Goal: Information Seeking & Learning: Understand process/instructions

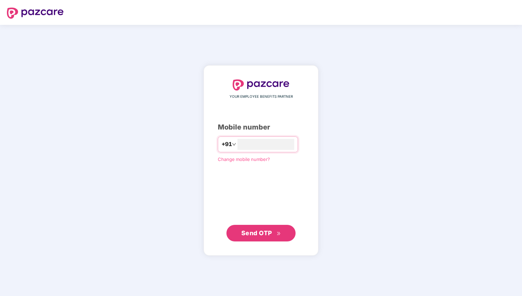
type input "**********"
click at [267, 231] on span "Send OTP" at bounding box center [256, 233] width 31 height 7
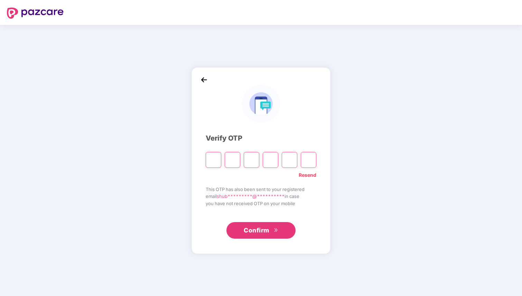
type input "*"
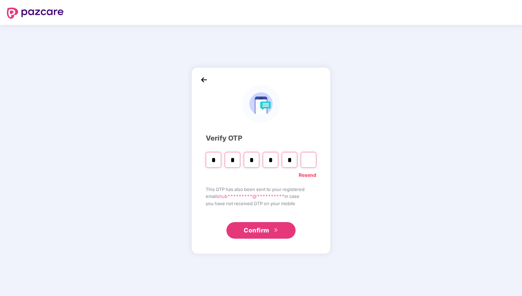
type input "*"
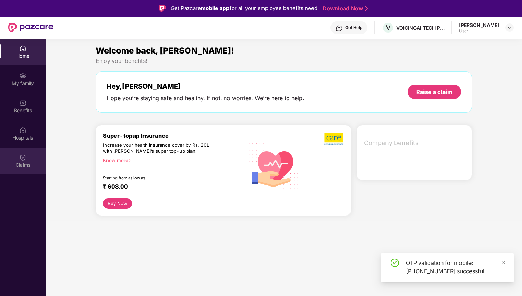
click at [27, 158] on div "Claims" at bounding box center [23, 161] width 46 height 26
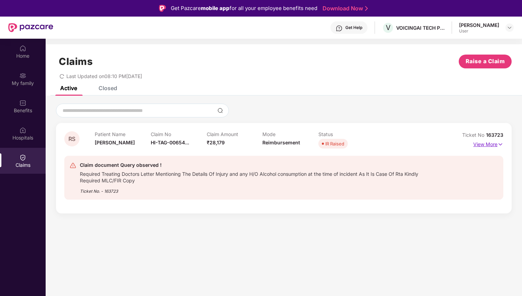
click at [490, 144] on p "View More" at bounding box center [488, 143] width 30 height 9
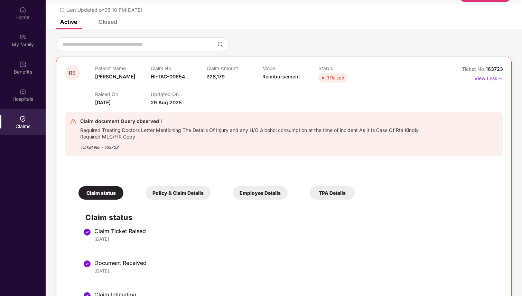
scroll to position [13, 0]
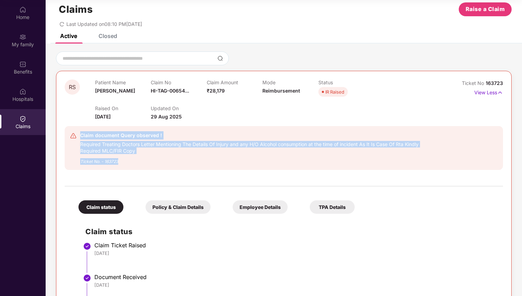
drag, startPoint x: 135, startPoint y: 164, endPoint x: 102, endPoint y: 130, distance: 46.7
click at [102, 130] on div "Claim document Query observed ! Required Treating Doctors Letter Mentioning The…" at bounding box center [284, 148] width 439 height 44
click at [83, 135] on div "Claim document Query observed !" at bounding box center [253, 135] width 347 height 8
drag, startPoint x: 80, startPoint y: 135, endPoint x: 135, endPoint y: 160, distance: 59.7
click at [135, 160] on div "Claim document Query observed ! Required Treating Doctors Letter Mentioning The…" at bounding box center [253, 148] width 347 height 34
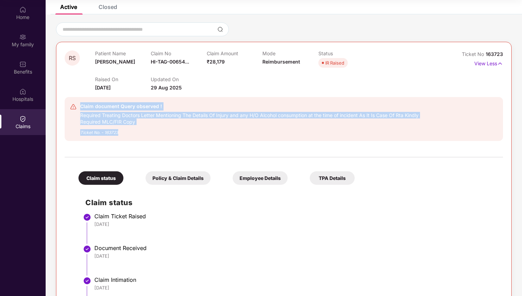
scroll to position [0, 0]
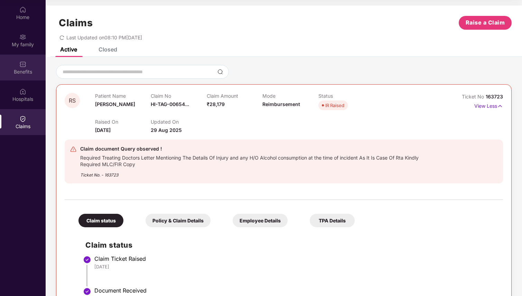
click at [27, 66] on div "Benefits" at bounding box center [23, 68] width 46 height 26
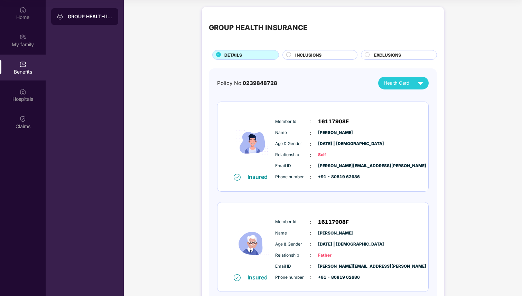
click at [323, 53] on div "INCLUSIONS" at bounding box center [323, 56] width 62 height 8
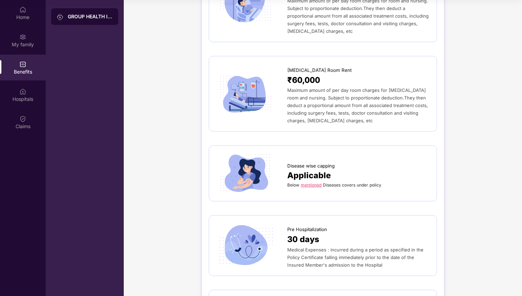
scroll to position [258, 0]
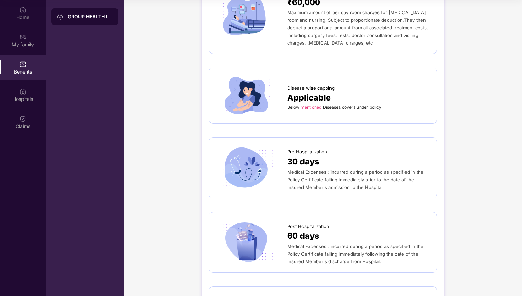
click at [315, 108] on link "mentioned" at bounding box center [311, 107] width 21 height 5
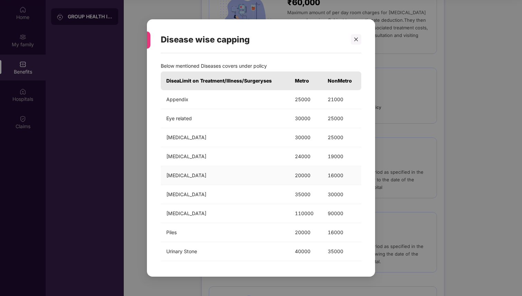
scroll to position [3, 0]
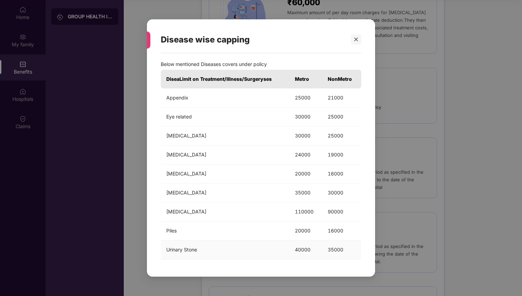
click at [304, 250] on td "40000" at bounding box center [305, 250] width 33 height 19
click at [310, 213] on td "110000" at bounding box center [305, 212] width 33 height 19
click at [304, 224] on td "20000" at bounding box center [305, 231] width 33 height 19
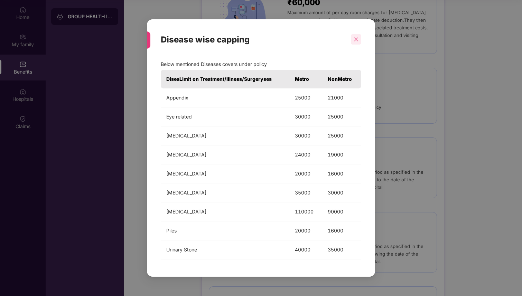
click at [357, 37] on icon "close" at bounding box center [356, 39] width 5 height 5
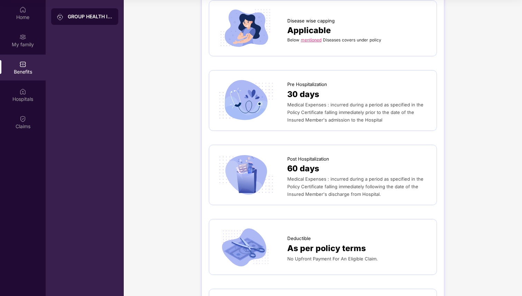
scroll to position [326, 0]
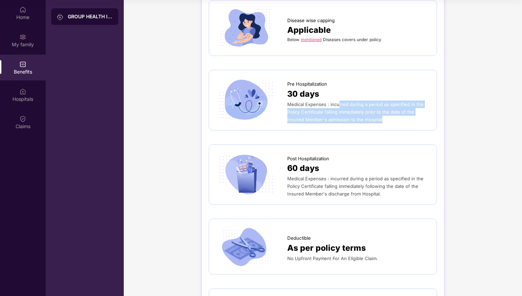
drag, startPoint x: 337, startPoint y: 103, endPoint x: 373, endPoint y: 130, distance: 44.9
click at [375, 130] on div "Pre Hospitalization 30 days Medical Expenses : incurred during a period as spec…" at bounding box center [323, 100] width 228 height 61
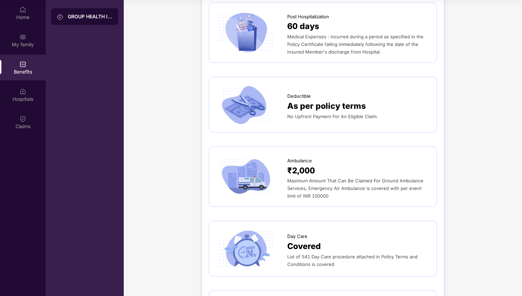
scroll to position [470, 0]
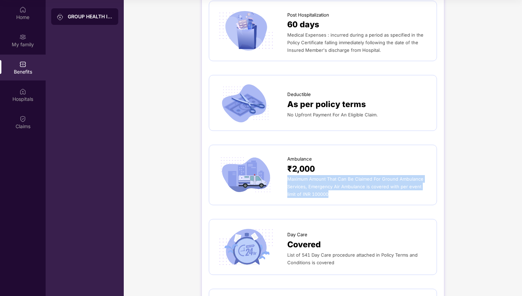
drag, startPoint x: 351, startPoint y: 202, endPoint x: 345, endPoint y: 170, distance: 33.0
click at [345, 170] on div "Ambulance ₹2,000 Maximum Amount That Can Be Claimed For Ground Ambulance Servic…" at bounding box center [323, 175] width 228 height 61
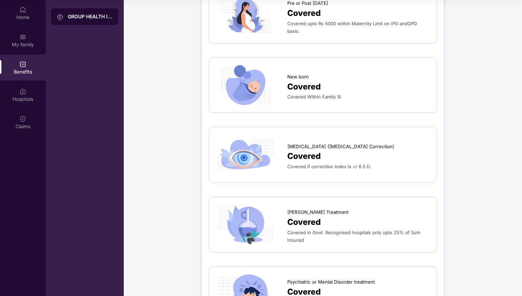
scroll to position [913, 0]
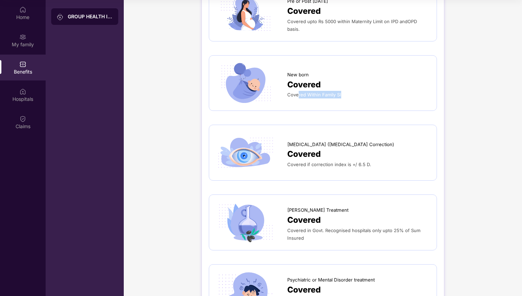
drag, startPoint x: 351, startPoint y: 97, endPoint x: 298, endPoint y: 95, distance: 52.6
click at [298, 95] on div "Covered Within Family SI" at bounding box center [358, 95] width 142 height 8
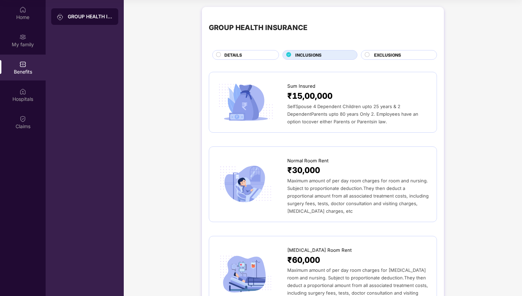
scroll to position [0, 0]
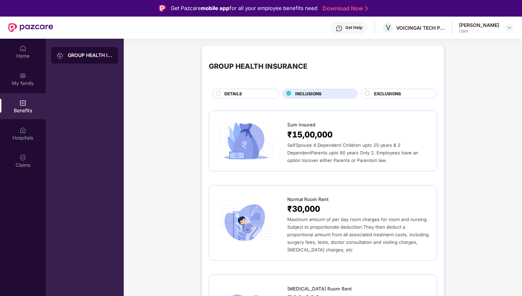
click at [396, 93] on span "EXCLUSIONS" at bounding box center [387, 94] width 27 height 7
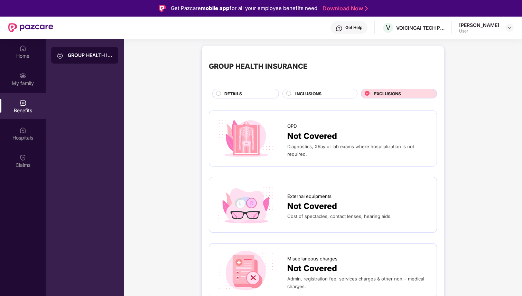
click at [345, 90] on div "INCLUSIONS" at bounding box center [320, 94] width 75 height 10
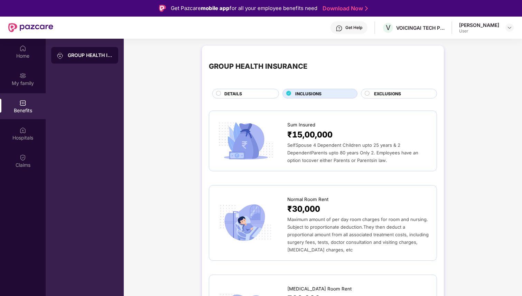
click at [387, 90] on div "EXCLUSIONS" at bounding box center [399, 94] width 76 height 10
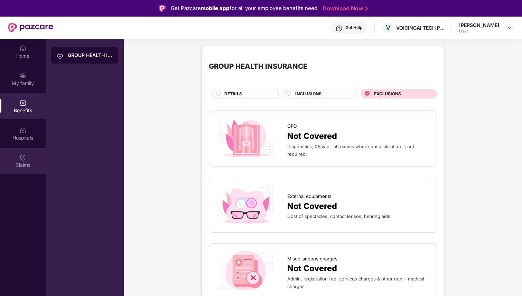
click at [24, 156] on img at bounding box center [22, 157] width 7 height 7
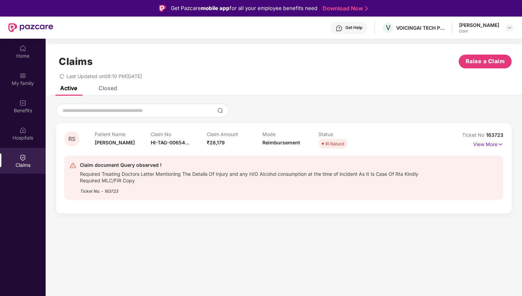
click at [356, 28] on div "Get Help" at bounding box center [353, 28] width 17 height 6
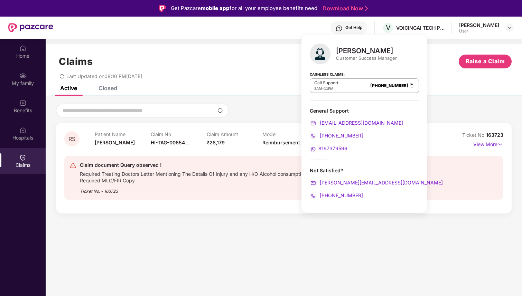
click at [409, 85] on img at bounding box center [412, 86] width 6 height 6
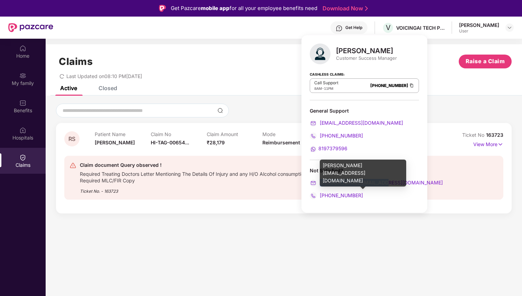
drag, startPoint x: 384, startPoint y: 182, endPoint x: 320, endPoint y: 180, distance: 64.4
click at [320, 180] on div "riya.mandal@pazcare.com" at bounding box center [364, 183] width 109 height 8
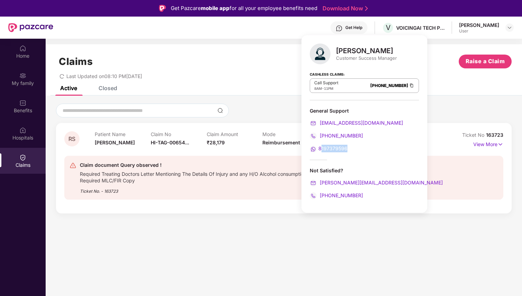
drag, startPoint x: 348, startPoint y: 149, endPoint x: 321, endPoint y: 149, distance: 27.0
click at [320, 149] on div "8197379596" at bounding box center [364, 149] width 109 height 8
click at [329, 149] on span "8197379596" at bounding box center [333, 149] width 29 height 6
click at [386, 143] on div "General Support support@pazcare.com 080-3783-4753 8197379596" at bounding box center [364, 130] width 109 height 45
